Goal: Find specific page/section: Find specific page/section

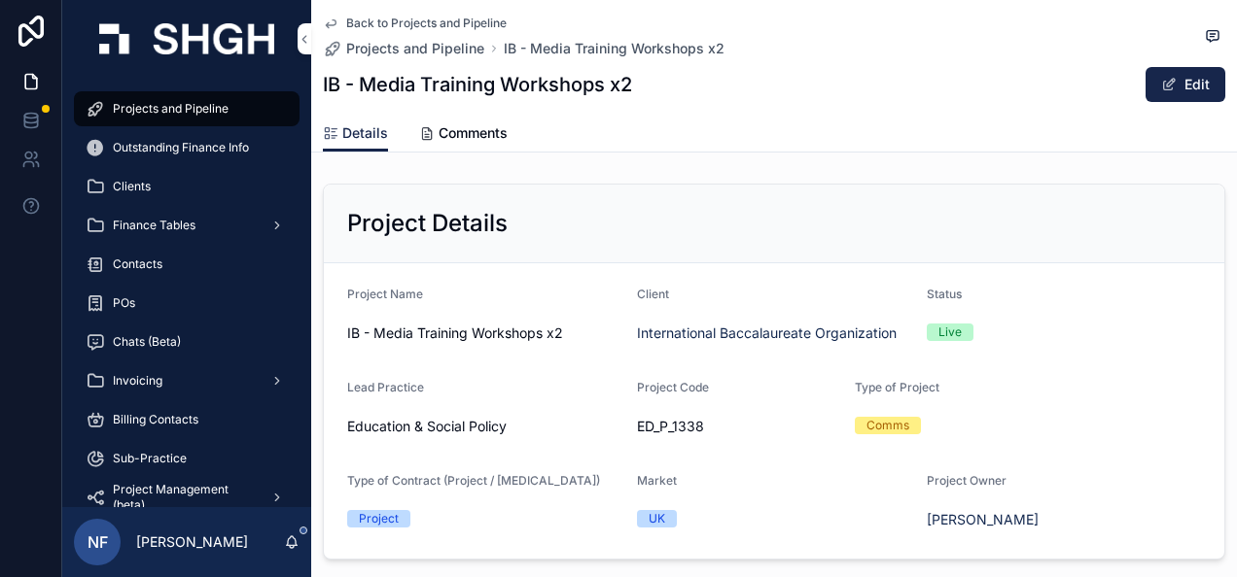
scroll to position [2042, 0]
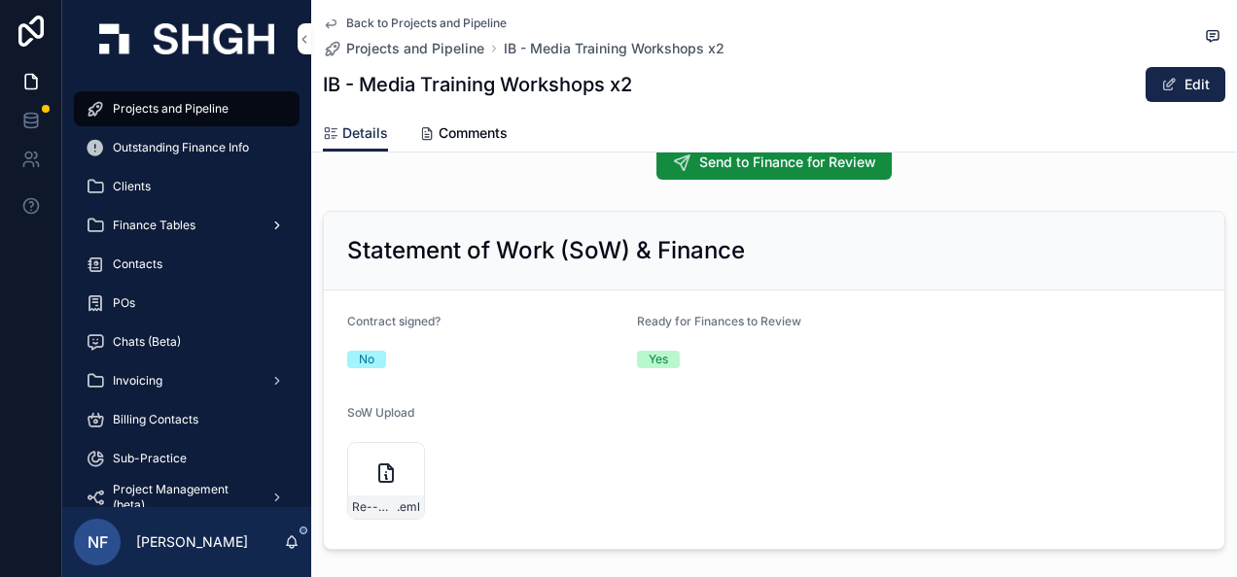
click at [134, 229] on span "Finance Tables" at bounding box center [154, 226] width 83 height 16
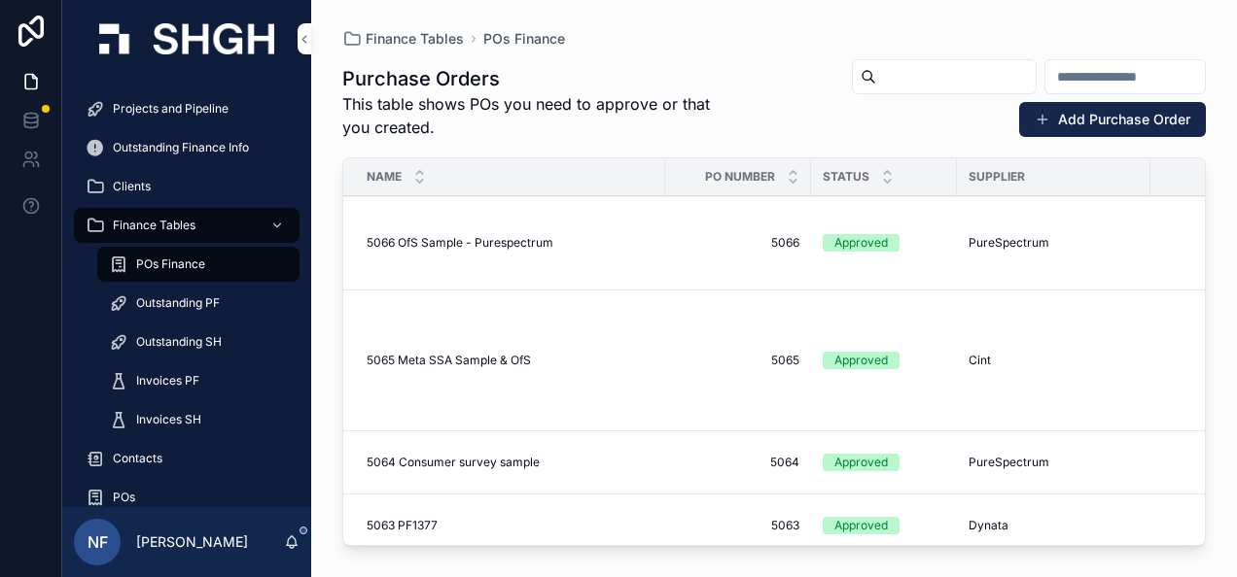
click at [167, 302] on span "Outstanding PF" at bounding box center [178, 304] width 84 height 16
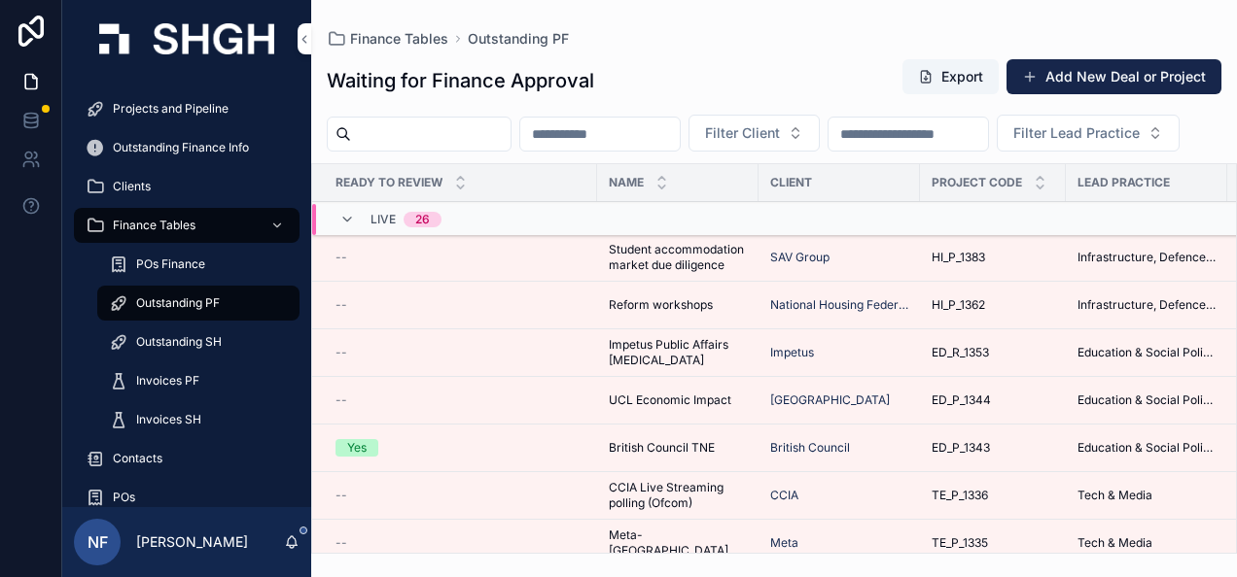
click at [1203, 282] on td "Infrastructure, Defence, Industrial, Transport" at bounding box center [1146, 258] width 161 height 48
click at [165, 385] on span "Invoices PF" at bounding box center [167, 381] width 63 height 16
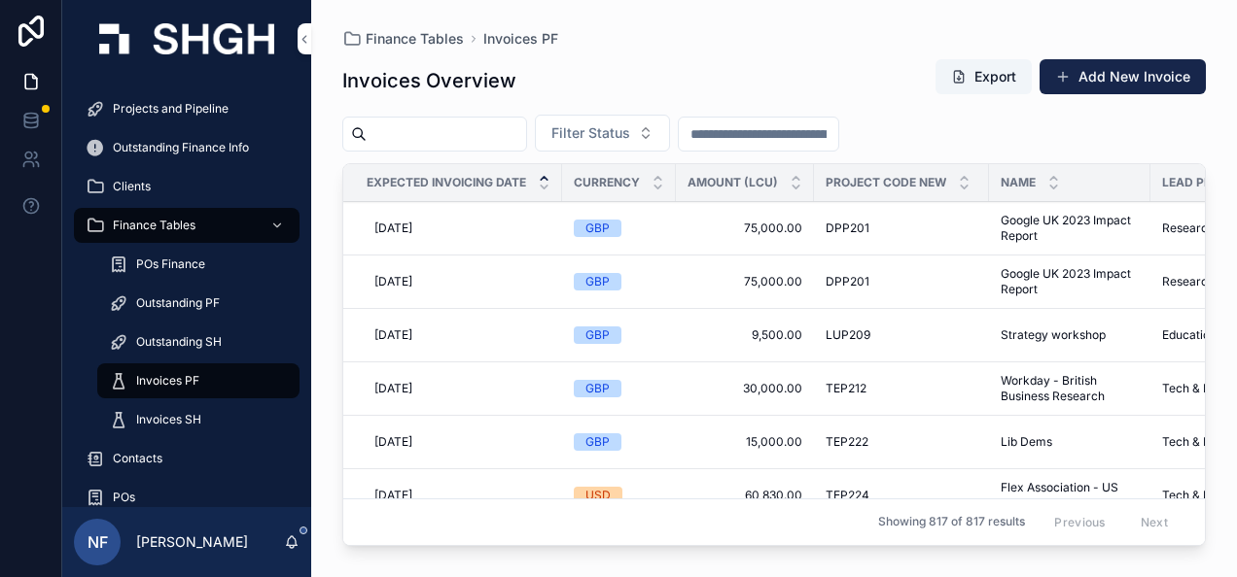
click at [165, 374] on span "Invoices PF" at bounding box center [167, 381] width 63 height 16
click at [165, 377] on span "Invoices PF" at bounding box center [167, 381] width 63 height 16
click at [605, 146] on button "Filter Status" at bounding box center [602, 133] width 135 height 37
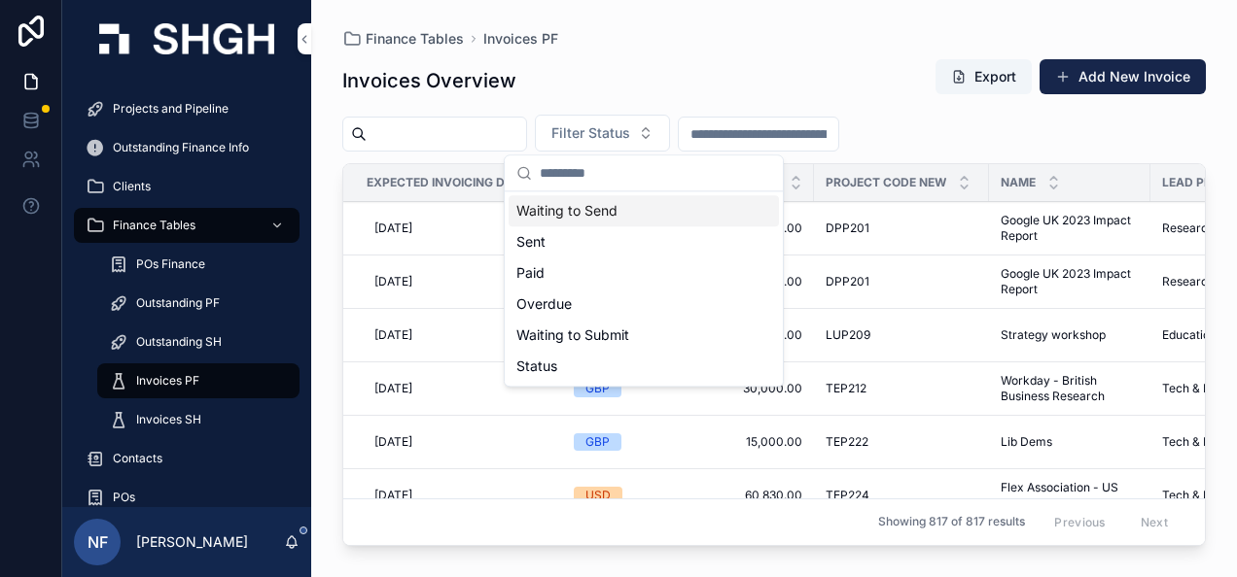
click at [603, 210] on div "Waiting to Send" at bounding box center [643, 210] width 270 height 31
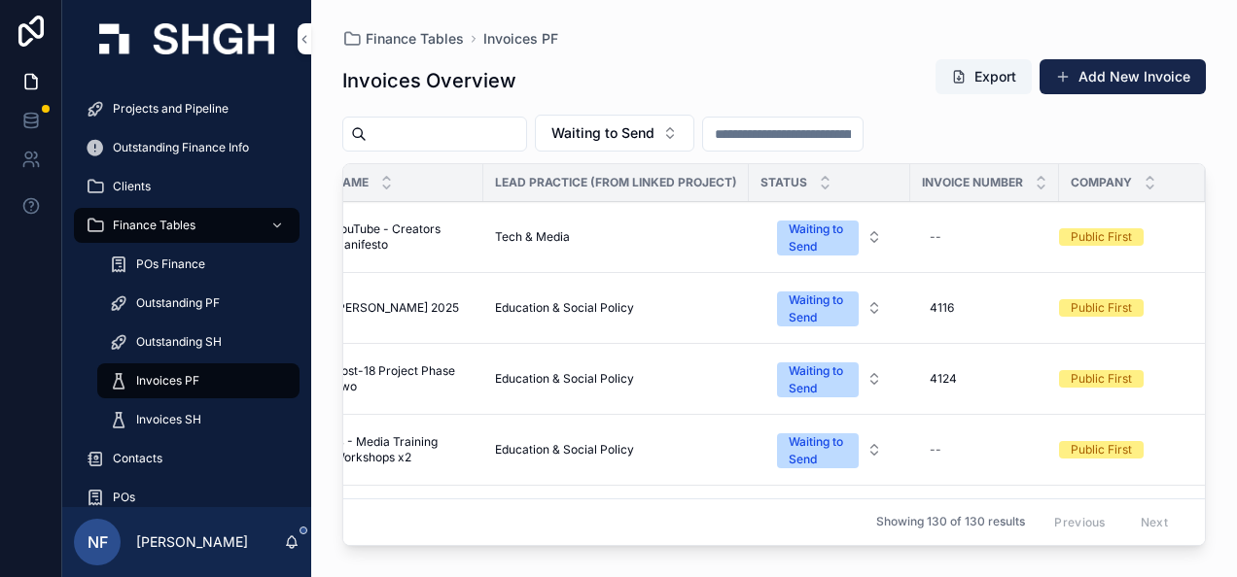
scroll to position [0, 680]
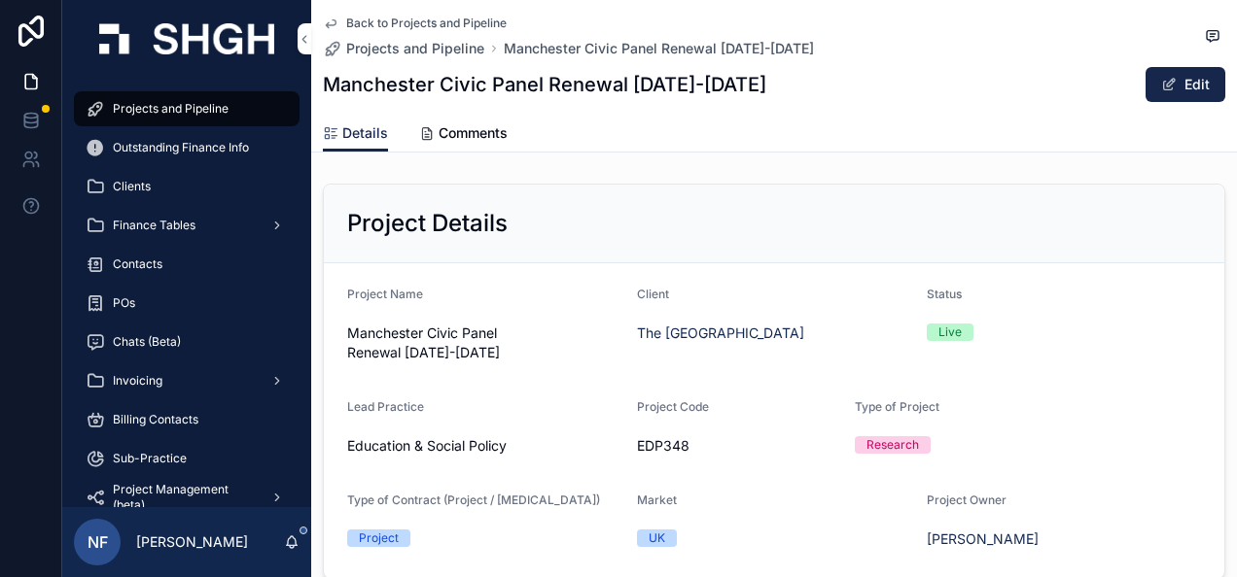
scroll to position [2563, 0]
